Goal: Task Accomplishment & Management: Use online tool/utility

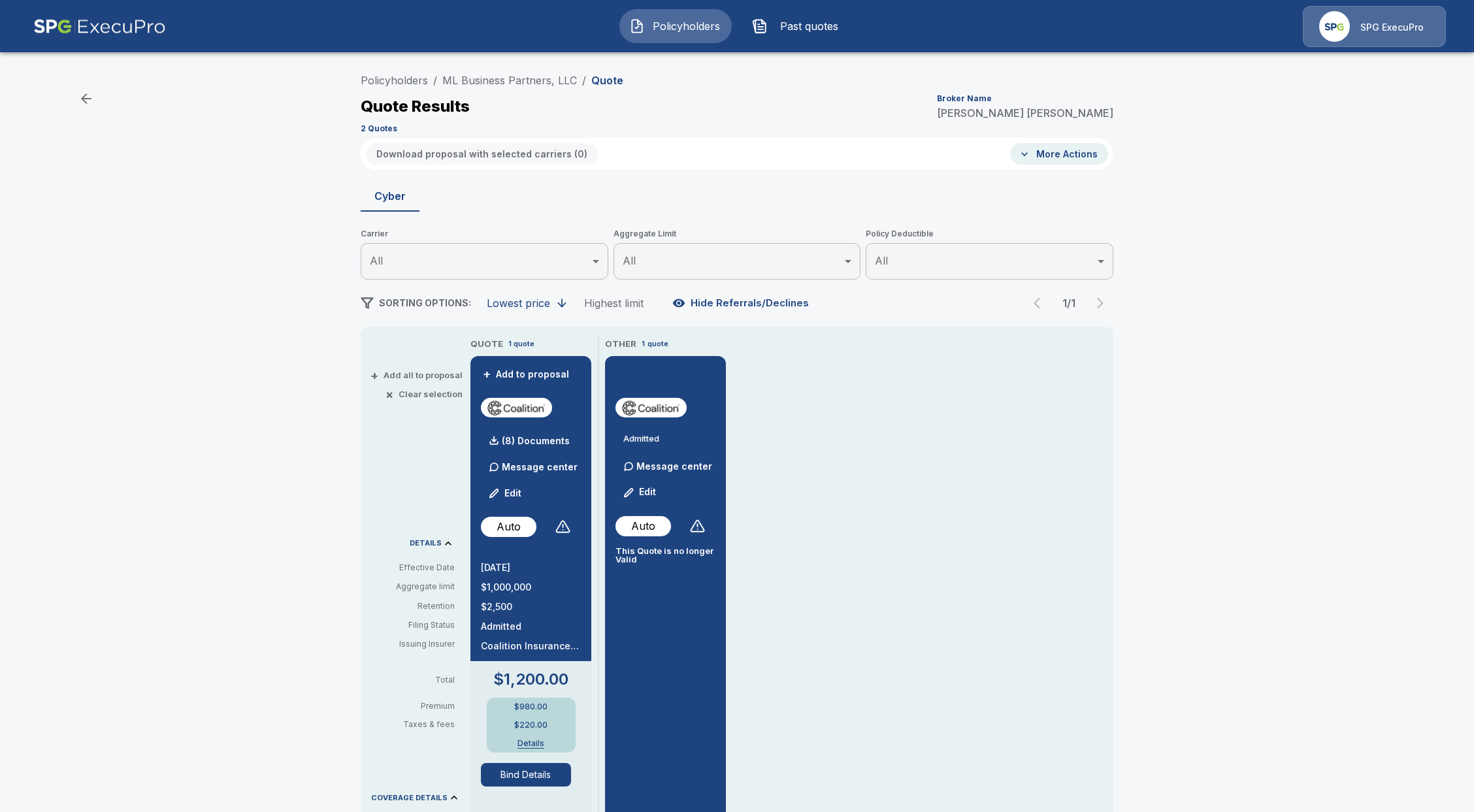
click at [690, 10] on button "Policyholders" at bounding box center [675, 26] width 112 height 34
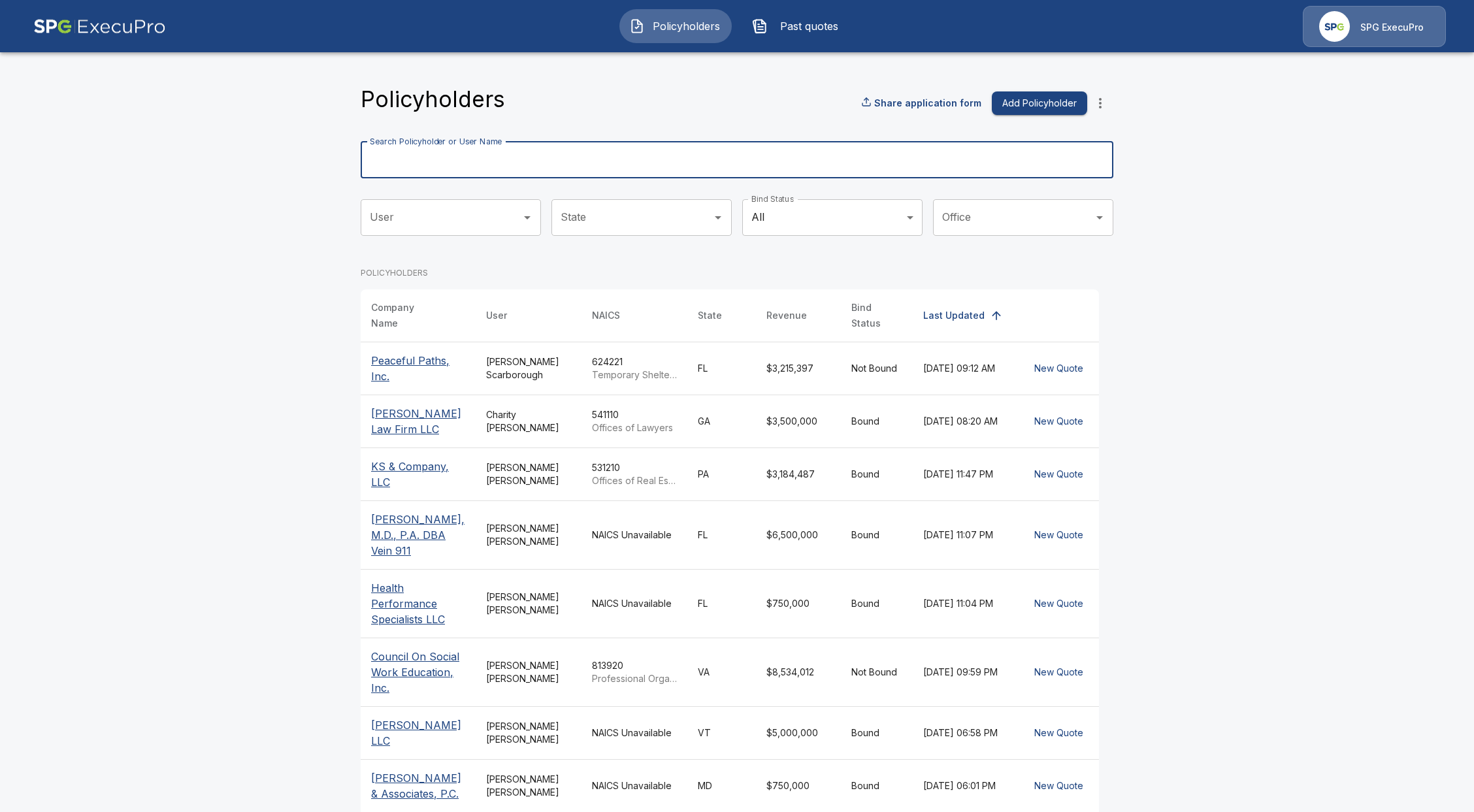
click at [472, 146] on div "Search Policyholder or User Name Search Policyholder or User Name" at bounding box center [737, 160] width 753 height 36
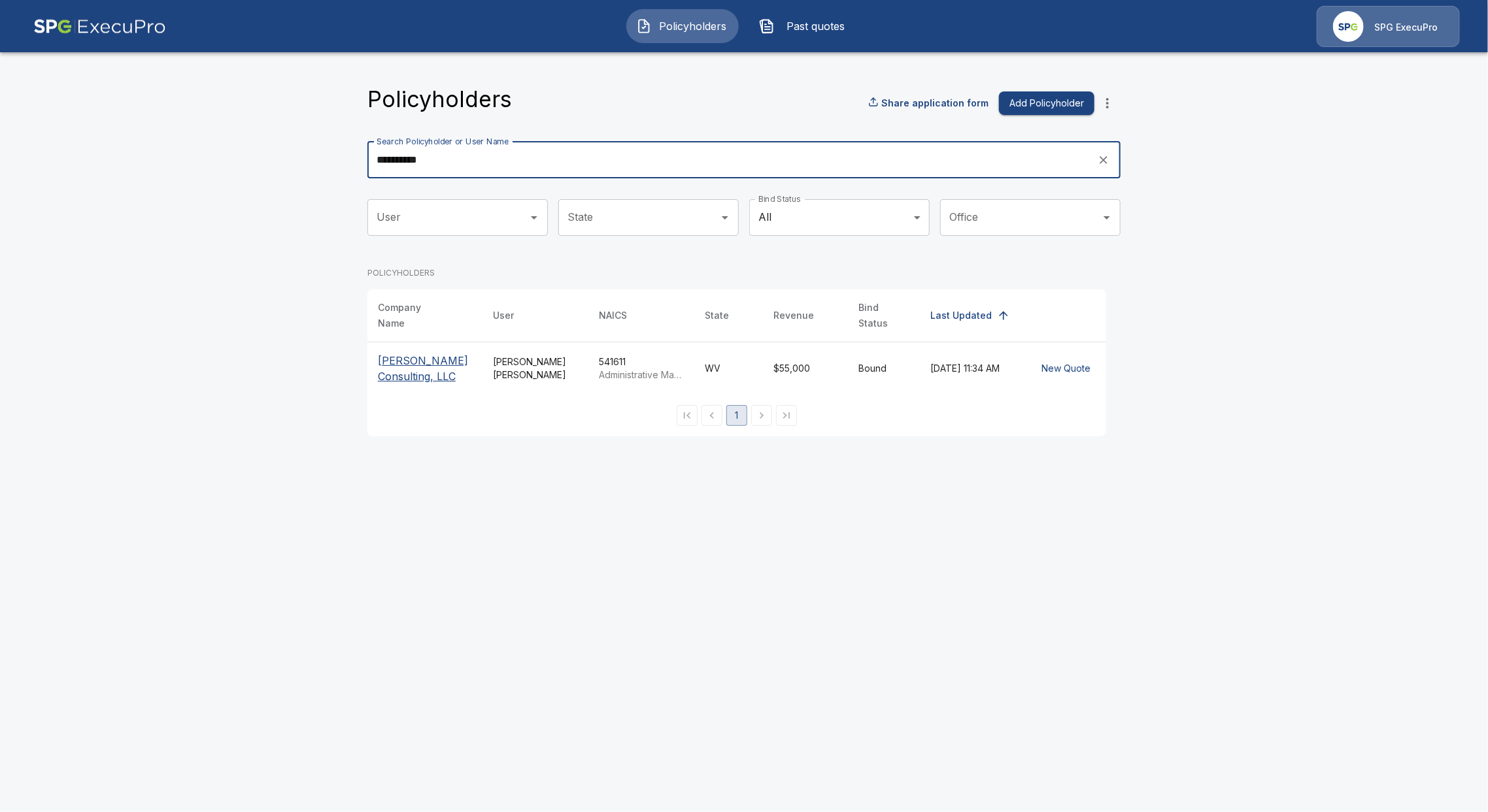
type input "**********"
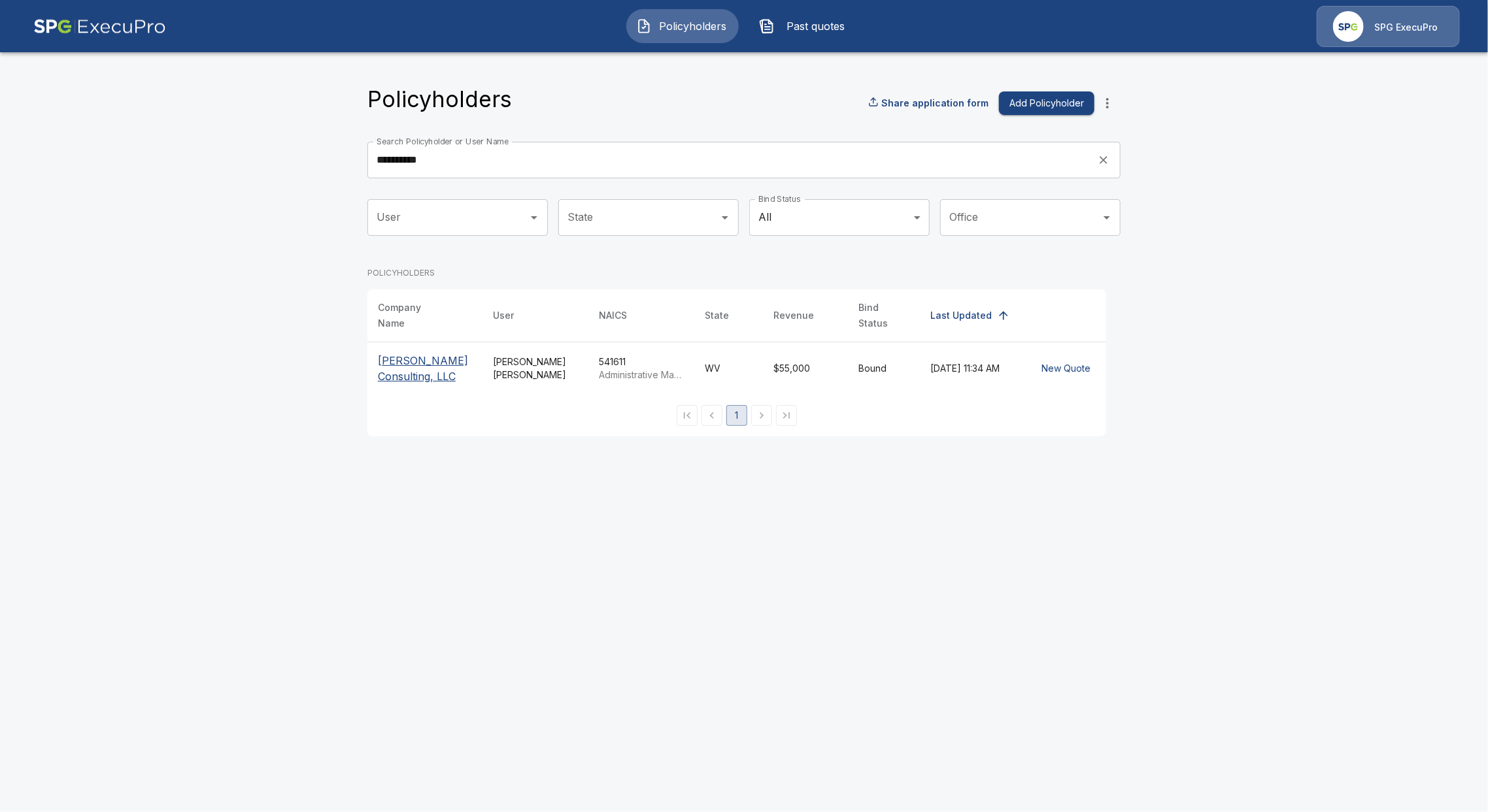
click at [431, 369] on p "[PERSON_NAME] Consulting, LLC" at bounding box center [425, 369] width 94 height 32
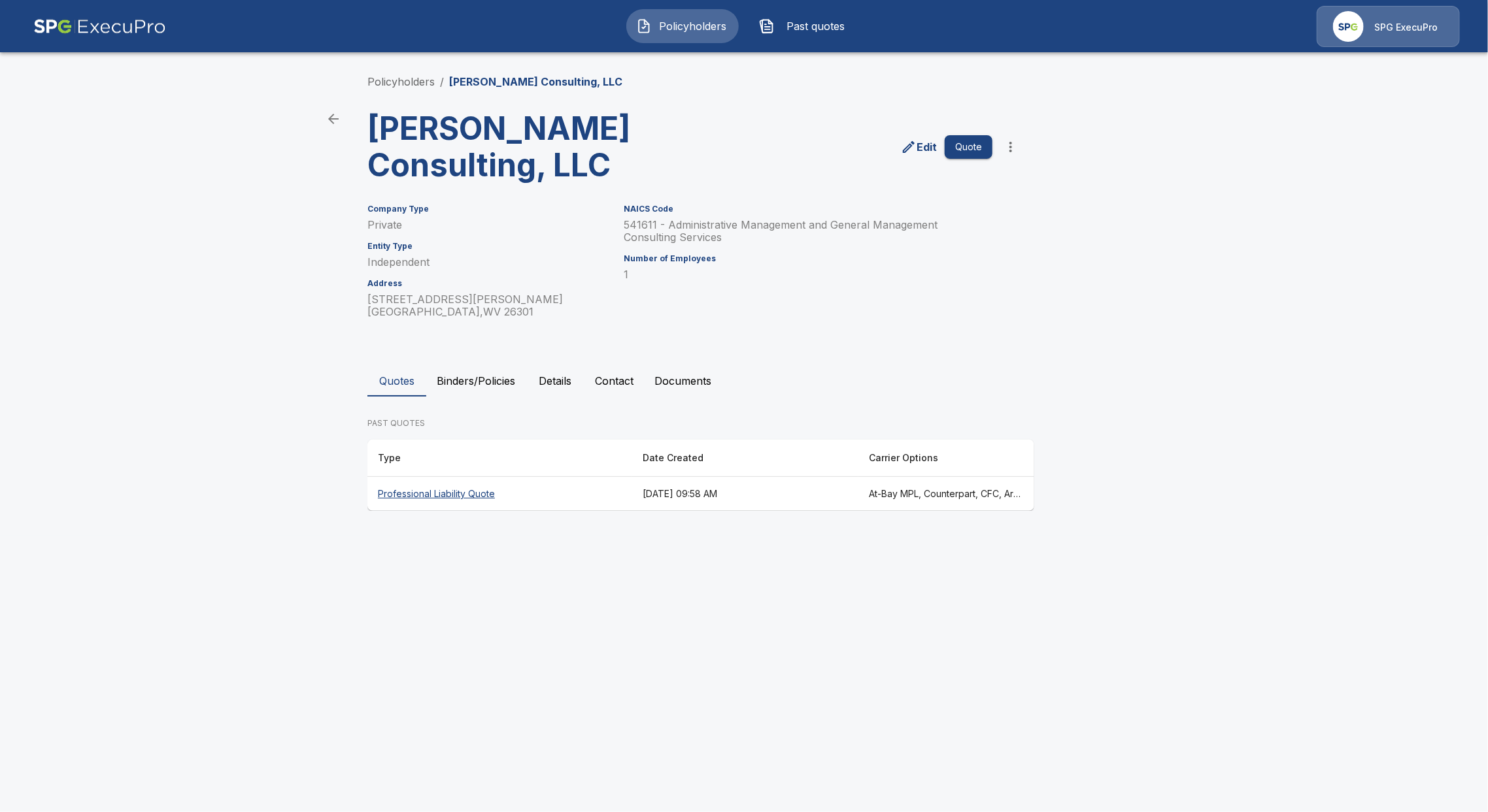
click at [411, 496] on th "Professional Liability Quote" at bounding box center [499, 494] width 264 height 34
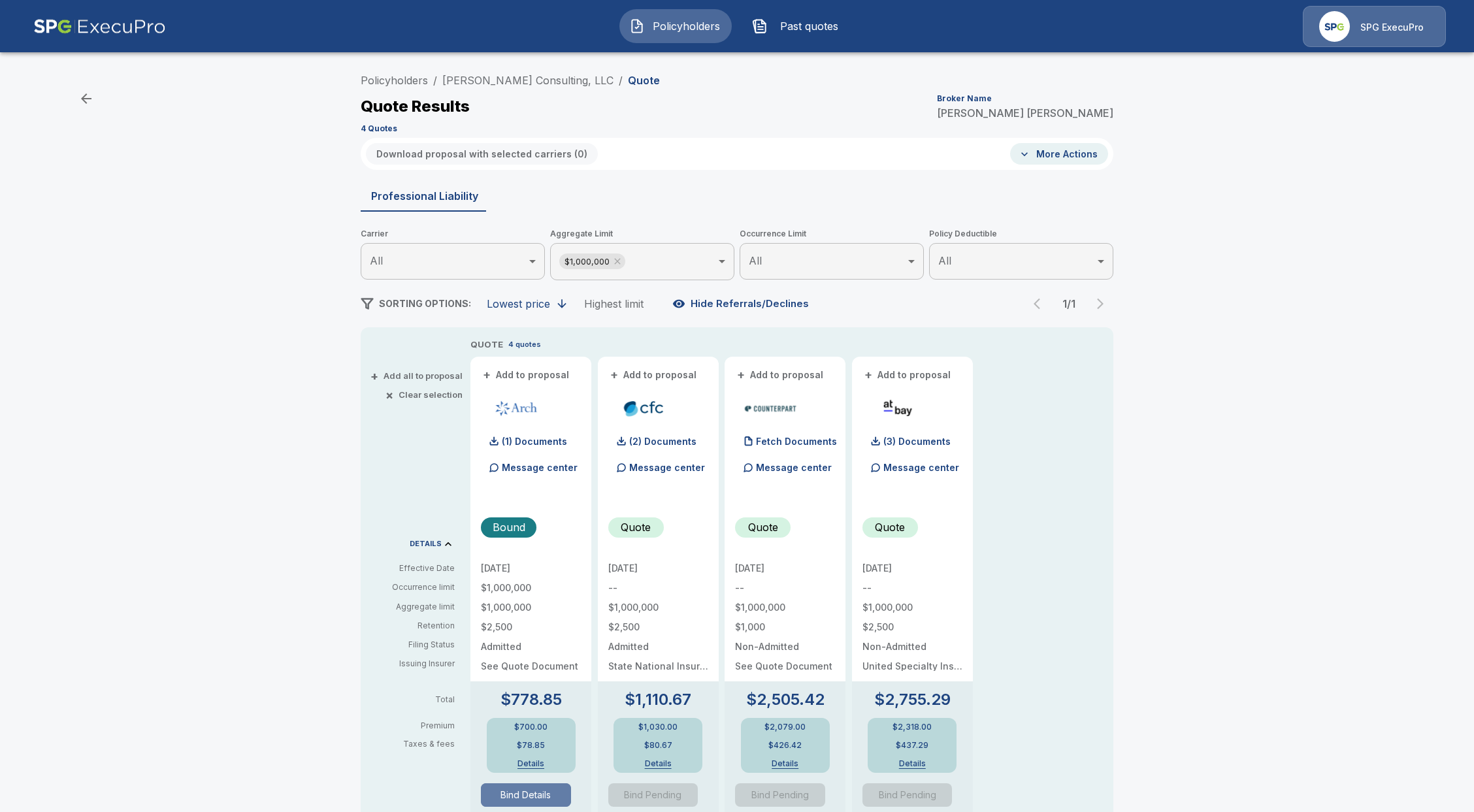
click at [531, 792] on button "Bind Details" at bounding box center [526, 795] width 90 height 24
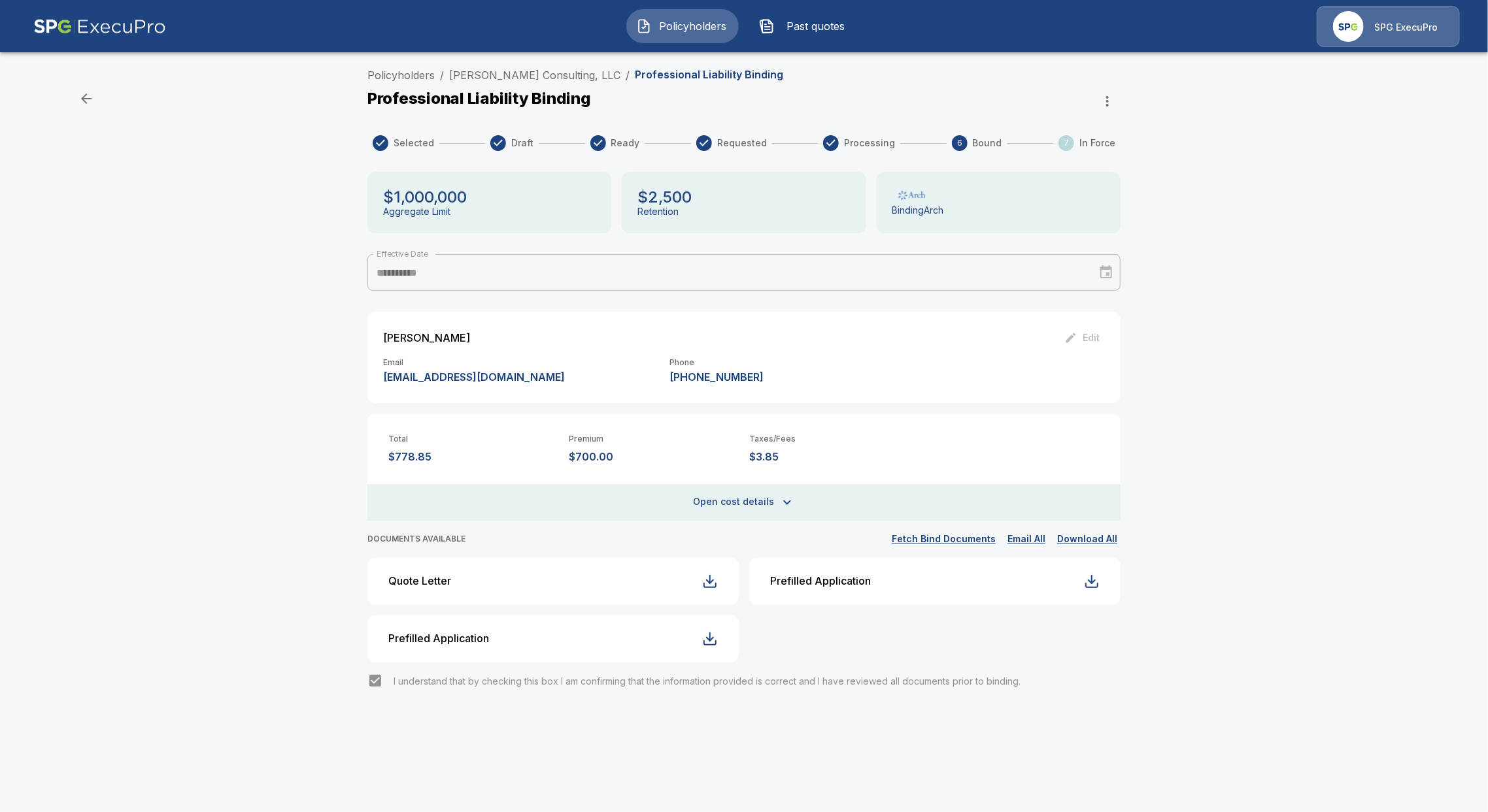
click at [948, 540] on button "Fetch Bind Documents" at bounding box center [944, 540] width 110 height 16
